Goal: Task Accomplishment & Management: Use online tool/utility

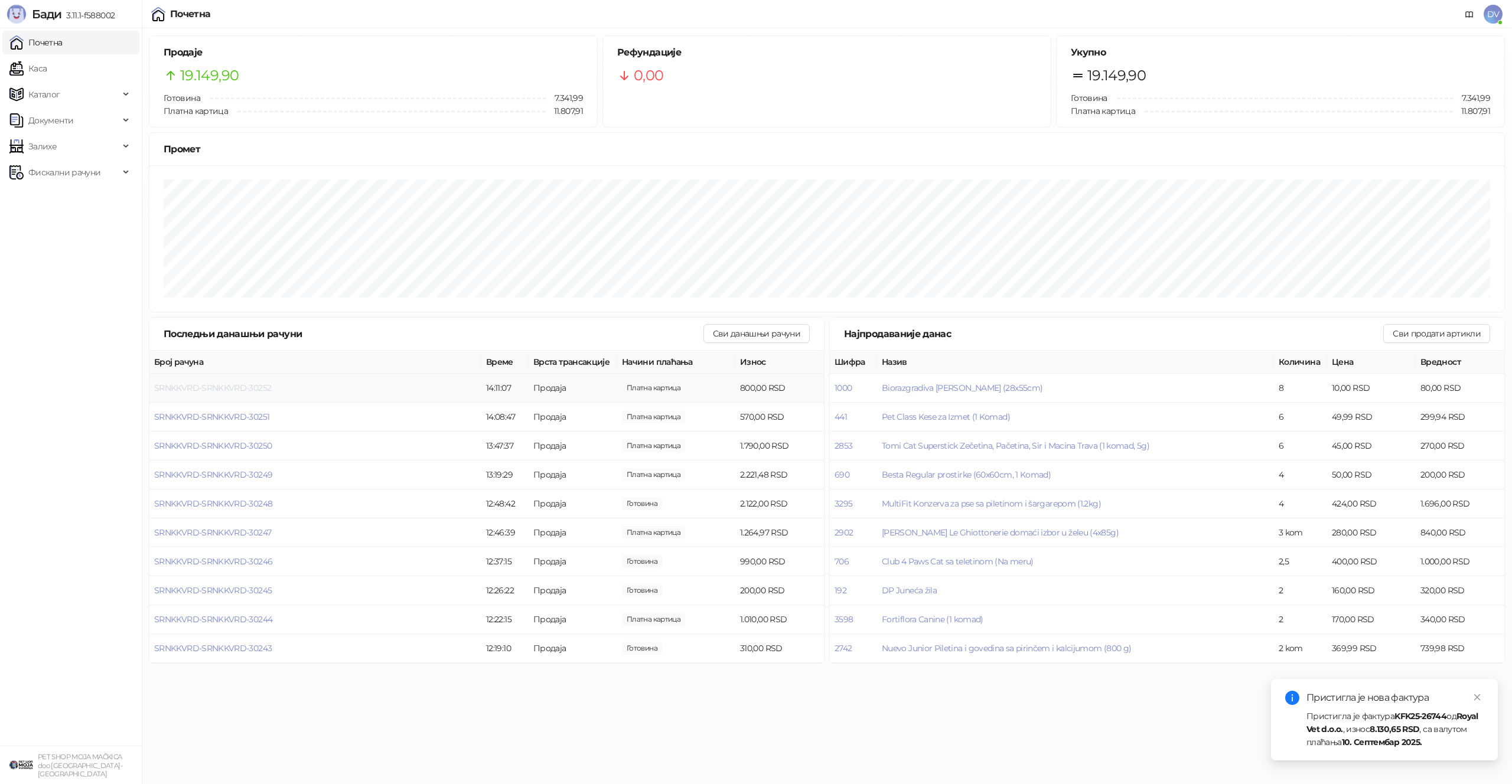
click at [228, 389] on span "SRNKKVRD-SRNKKVRD-30252" at bounding box center [212, 387] width 117 height 10
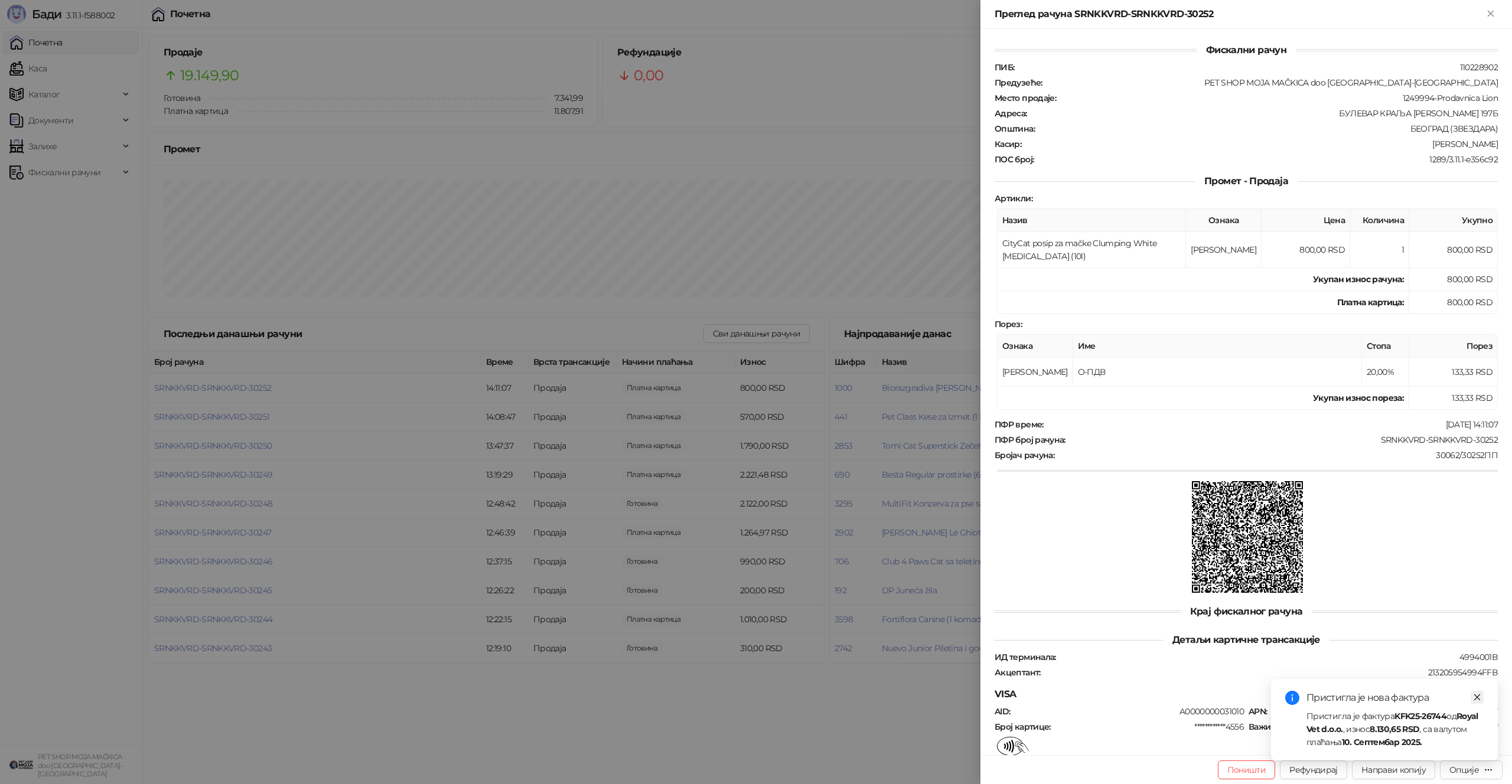
click at [1474, 696] on icon "close" at bounding box center [1477, 697] width 8 height 8
click at [1490, 762] on button "Опције" at bounding box center [1471, 770] width 63 height 19
click at [1423, 707] on span "Штампај на А4 штампачу" at bounding box center [1420, 708] width 144 height 13
